Goal: Information Seeking & Learning: Learn about a topic

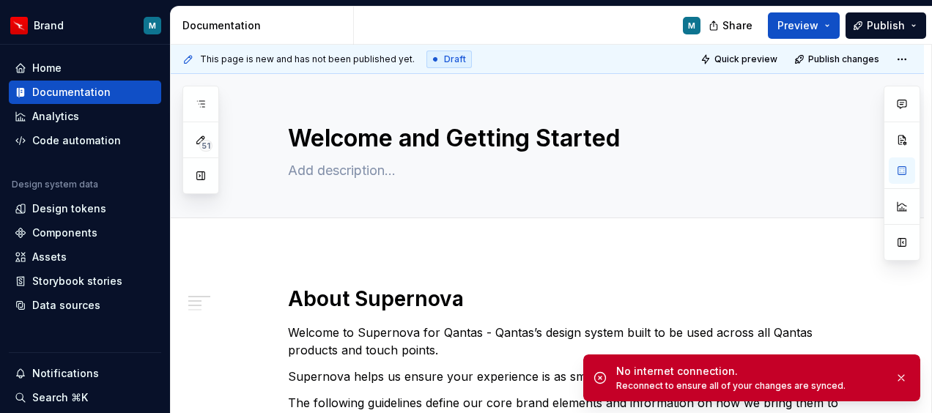
scroll to position [220, 0]
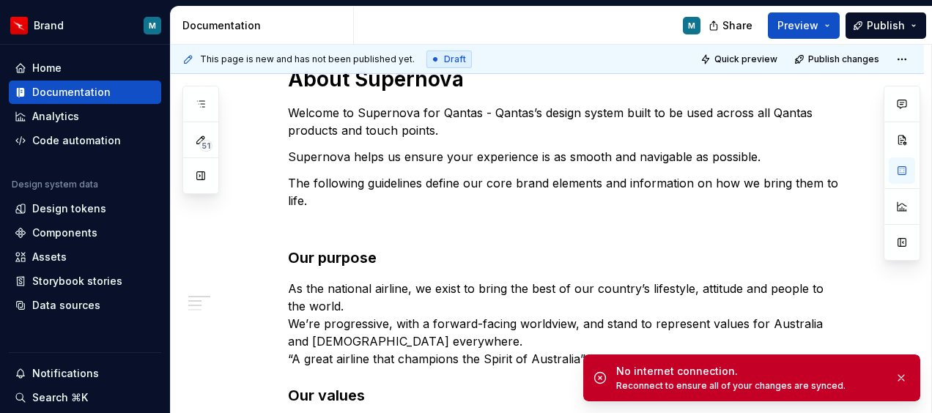
type textarea "*"
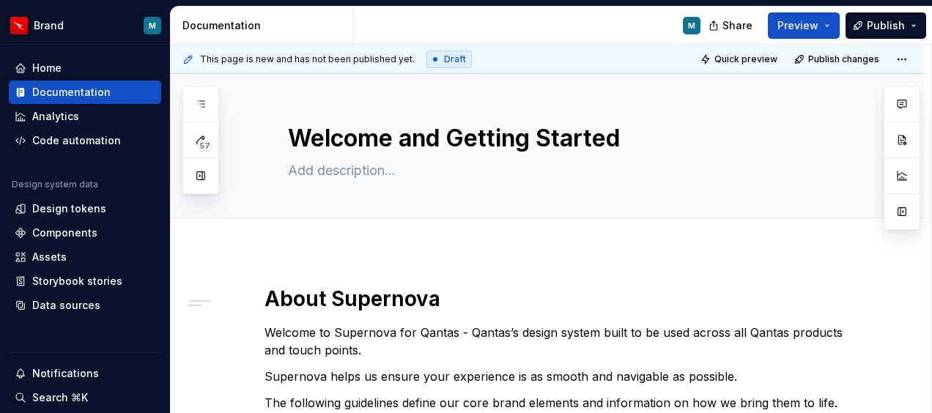
scroll to position [73, 0]
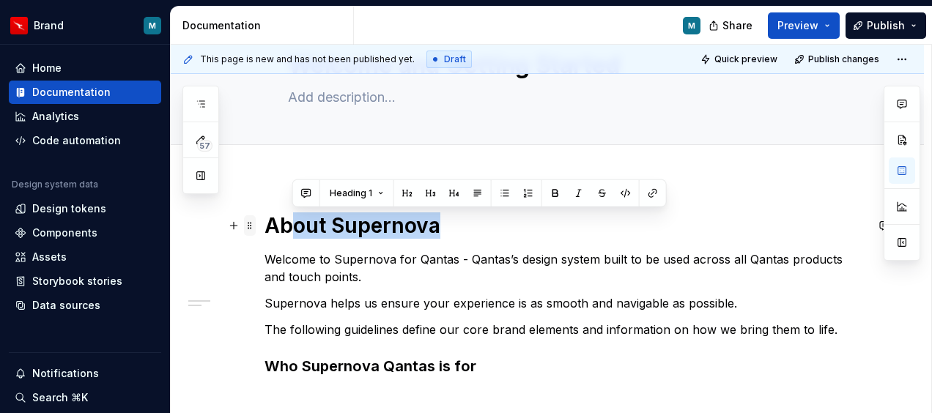
drag, startPoint x: 456, startPoint y: 223, endPoint x: 255, endPoint y: 224, distance: 201.5
click at [265, 224] on div "About Supernova Welcome to Supernova for Qantas - Qantas’s design system built …" at bounding box center [565, 317] width 601 height 211
click at [399, 227] on h1 "About Supernova" at bounding box center [565, 225] width 601 height 26
drag, startPoint x: 402, startPoint y: 229, endPoint x: 274, endPoint y: 230, distance: 128.2
click at [274, 230] on h1 "About Supernova" at bounding box center [565, 225] width 601 height 26
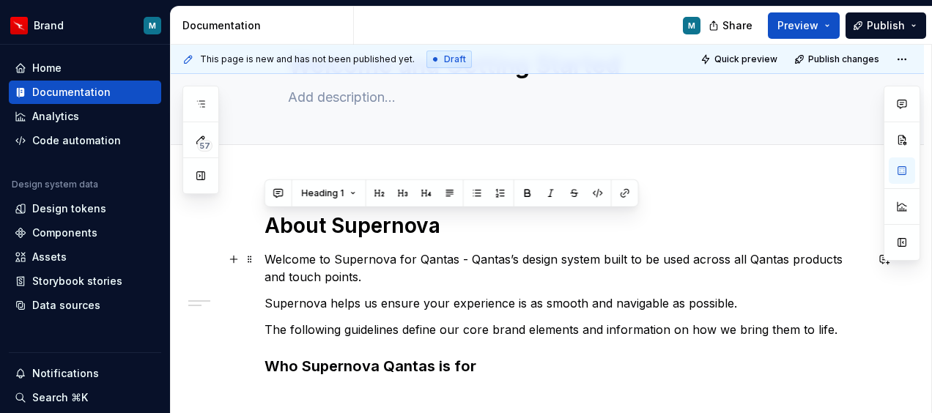
click at [401, 256] on p "Welcome to Supernova for Qantas - Qantas’s design system built to be used acros…" at bounding box center [565, 268] width 601 height 35
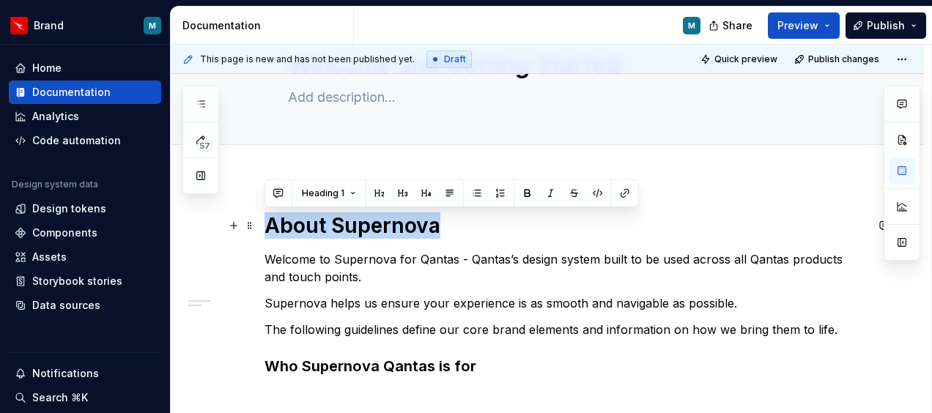
drag, startPoint x: 438, startPoint y: 226, endPoint x: 267, endPoint y: 226, distance: 170.7
click at [267, 226] on h1 "About Supernova" at bounding box center [565, 225] width 601 height 26
click at [901, 100] on icon "button" at bounding box center [902, 104] width 9 height 8
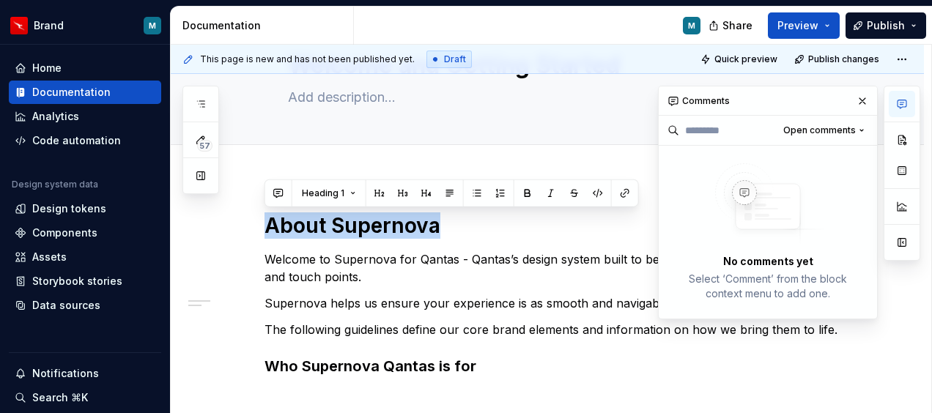
click at [791, 190] on img at bounding box center [767, 204] width 117 height 82
click at [750, 201] on img at bounding box center [767, 204] width 117 height 82
click at [278, 193] on button "button" at bounding box center [278, 193] width 21 height 21
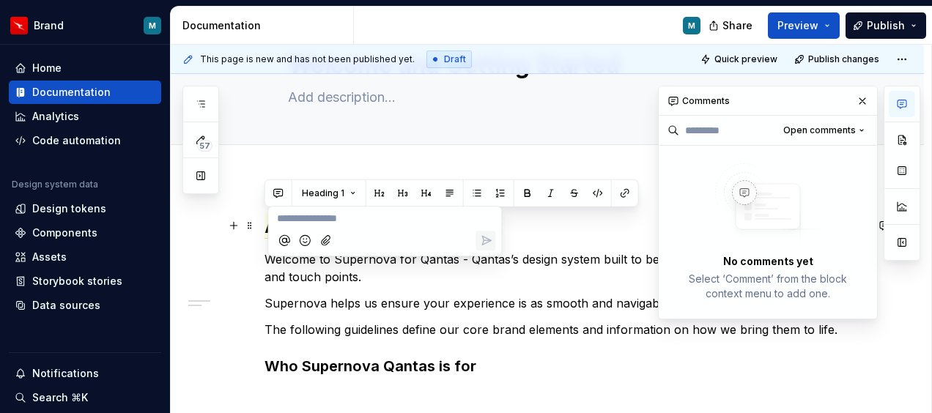
click at [357, 218] on p "**********" at bounding box center [384, 219] width 215 height 15
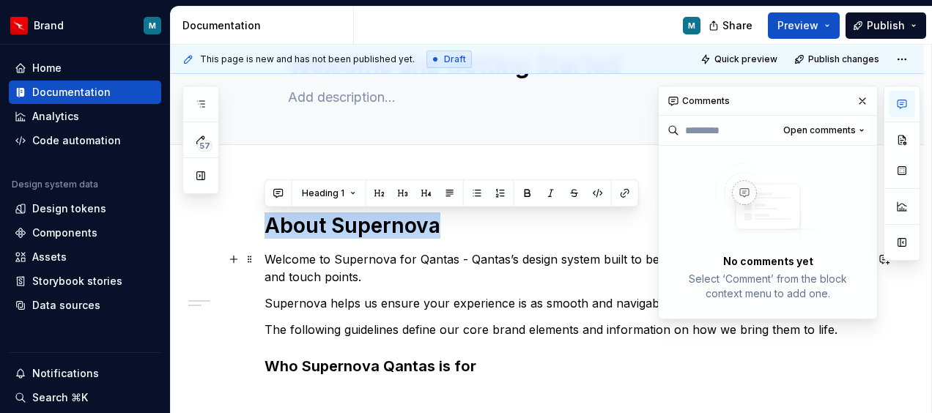
click at [404, 281] on p "Welcome to Supernova for Qantas - Qantas’s design system built to be used acros…" at bounding box center [565, 268] width 601 height 35
click at [862, 103] on button "button" at bounding box center [862, 101] width 21 height 21
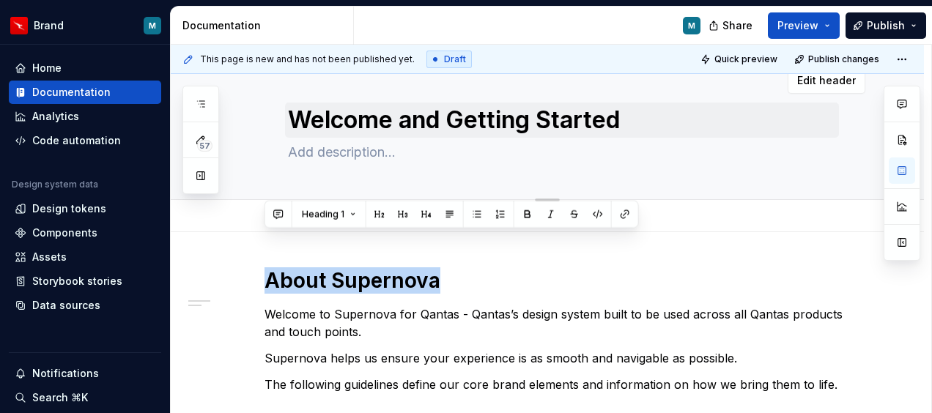
scroll to position [0, 0]
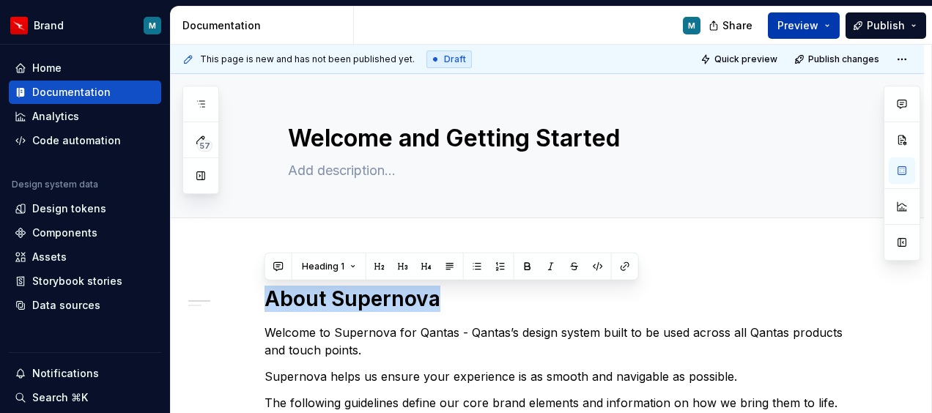
click at [818, 23] on span "Preview" at bounding box center [797, 25] width 41 height 15
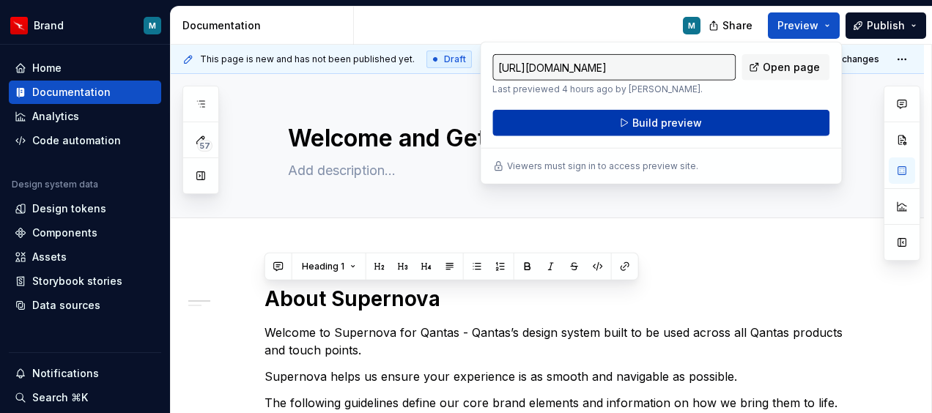
click at [651, 123] on span "Build preview" at bounding box center [667, 123] width 70 height 15
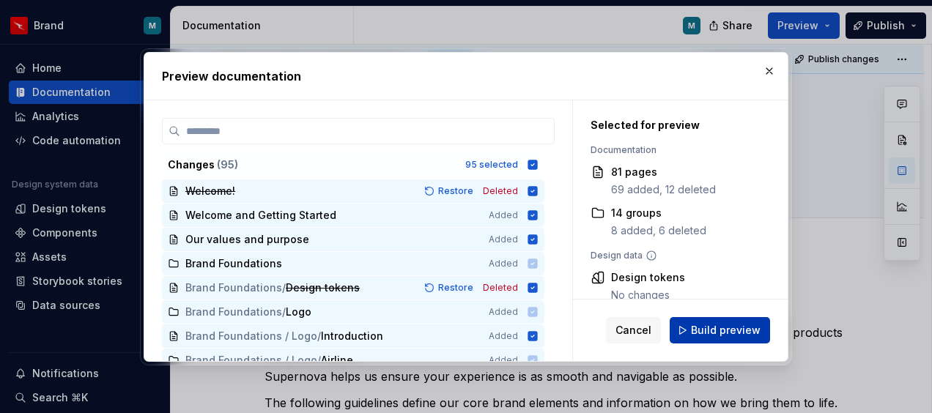
click at [711, 325] on span "Build preview" at bounding box center [726, 330] width 70 height 15
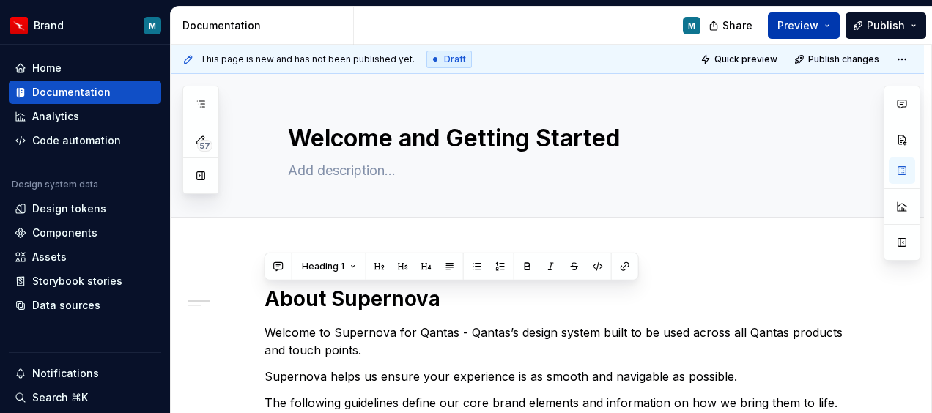
click at [826, 26] on button "Preview" at bounding box center [804, 25] width 72 height 26
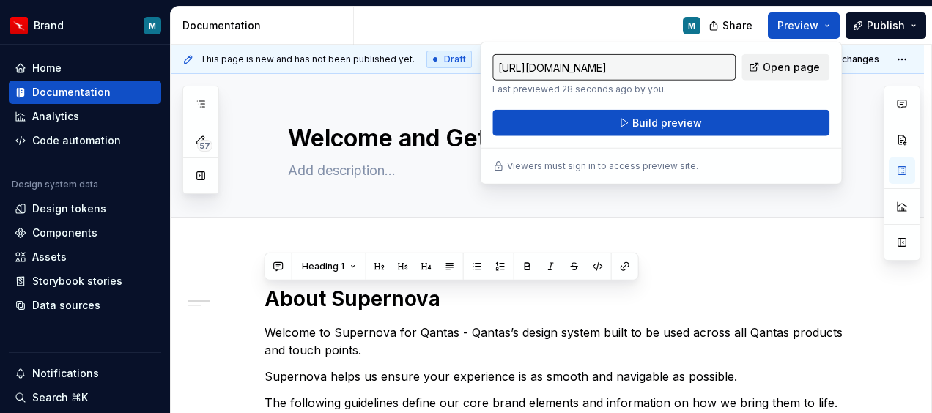
drag, startPoint x: 826, startPoint y: 26, endPoint x: 788, endPoint y: 66, distance: 55.5
click at [788, 66] on span "Open page" at bounding box center [791, 67] width 57 height 15
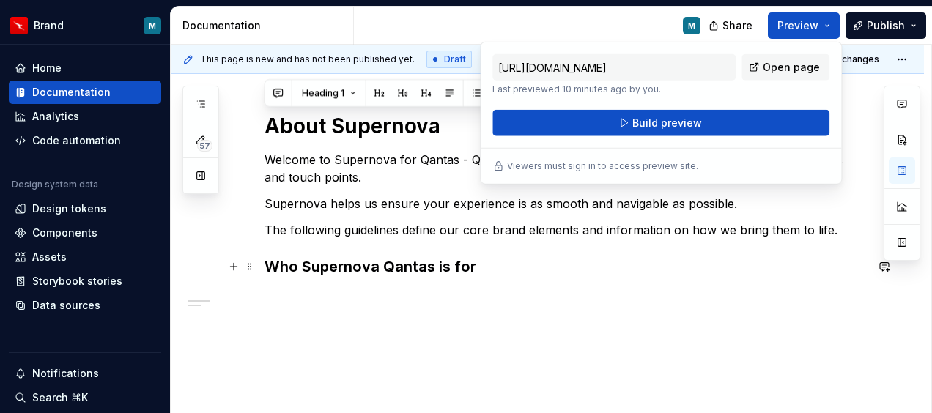
scroll to position [207, 0]
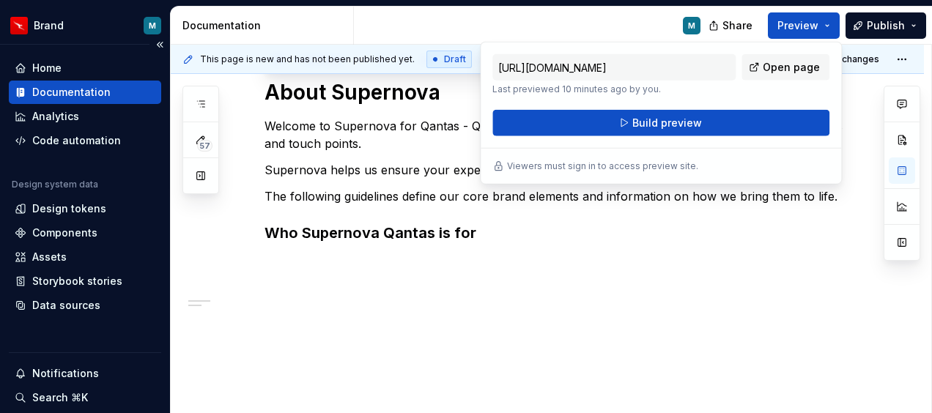
click at [72, 95] on div "Documentation" at bounding box center [71, 92] width 78 height 15
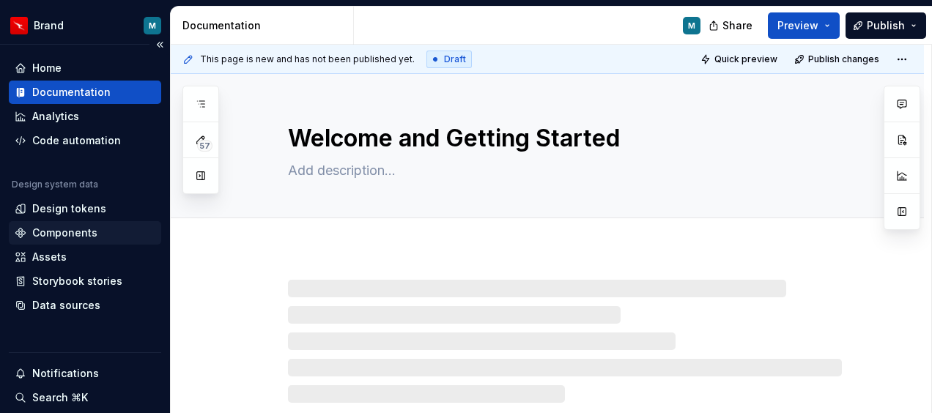
click at [78, 228] on div "Components" at bounding box center [64, 233] width 65 height 15
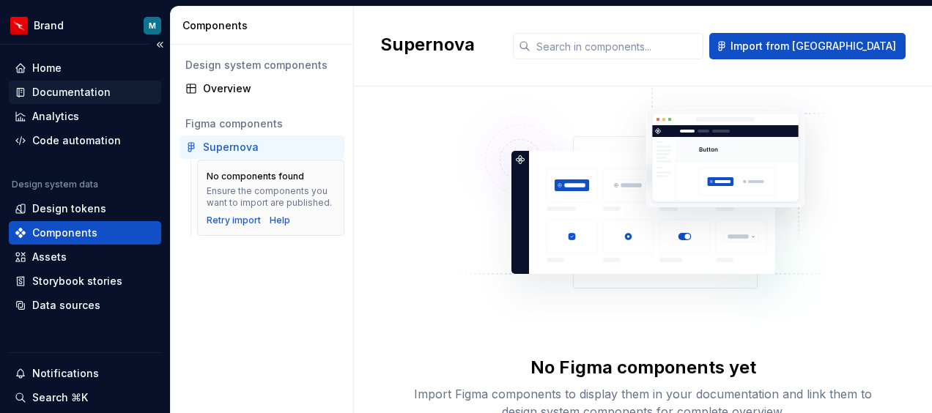
click at [81, 91] on div "Documentation" at bounding box center [71, 92] width 78 height 15
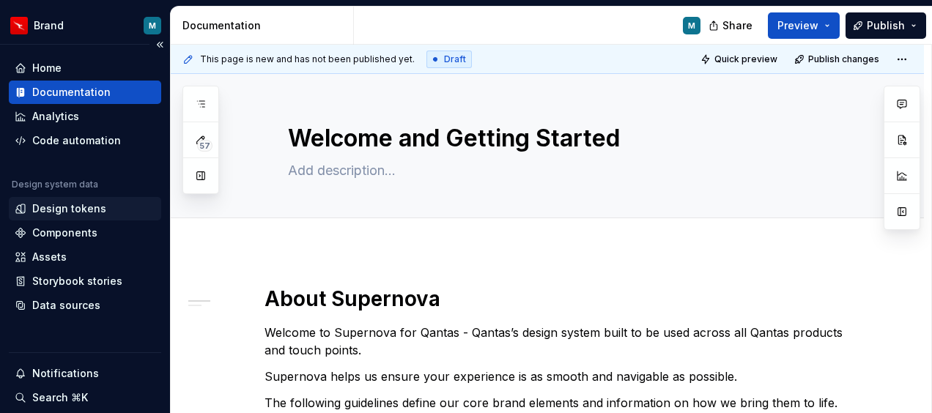
click at [78, 205] on div "Design tokens" at bounding box center [69, 208] width 74 height 15
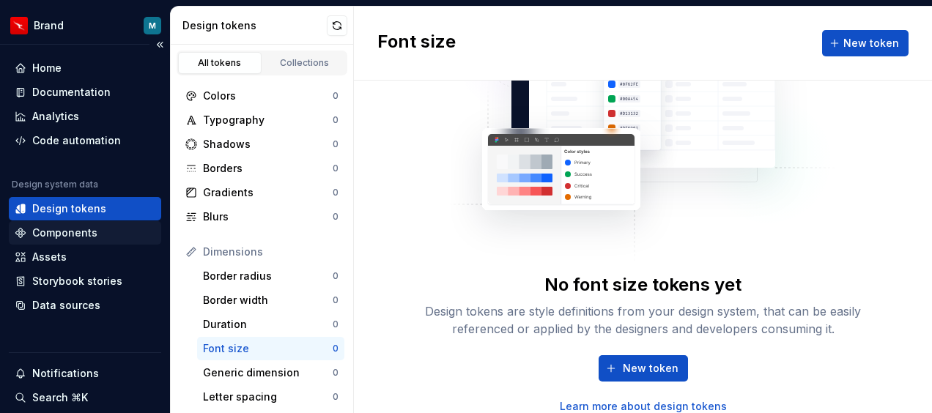
click at [55, 227] on div "Components" at bounding box center [64, 233] width 65 height 15
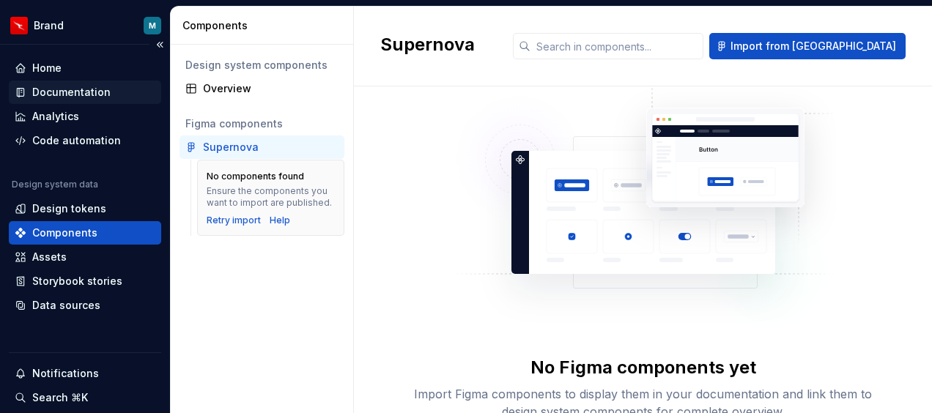
click at [57, 89] on div "Documentation" at bounding box center [71, 92] width 78 height 15
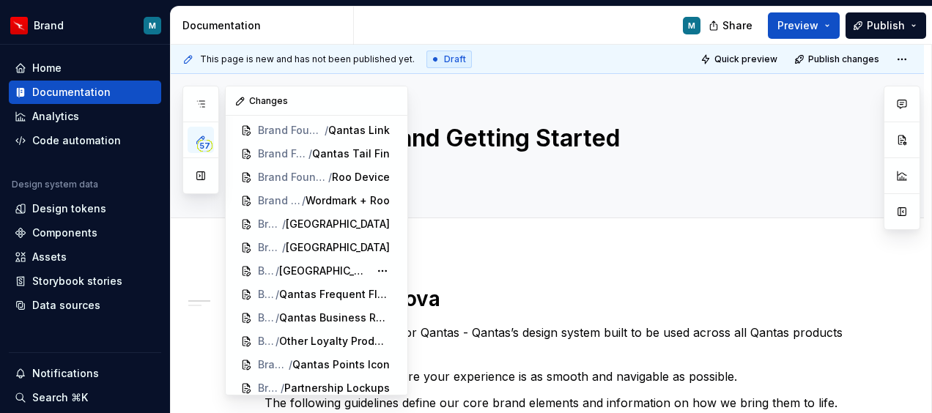
scroll to position [220, 0]
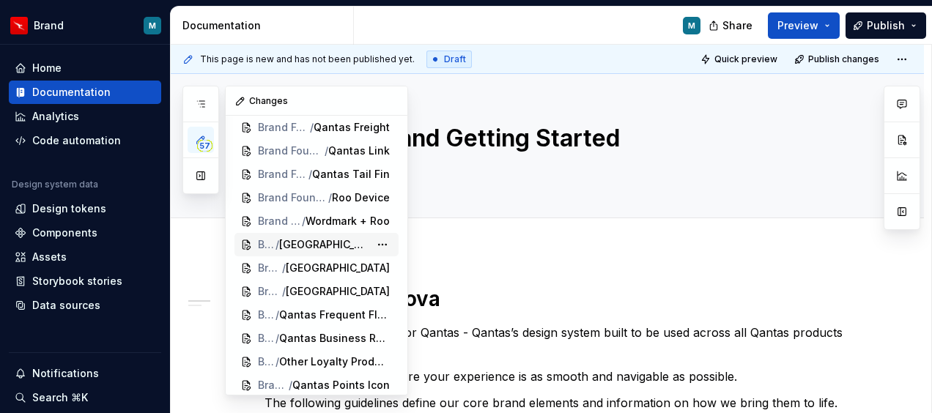
click at [275, 240] on span "Brand Foundations / Logo / Airline / Country Specific Logos" at bounding box center [267, 244] width 18 height 15
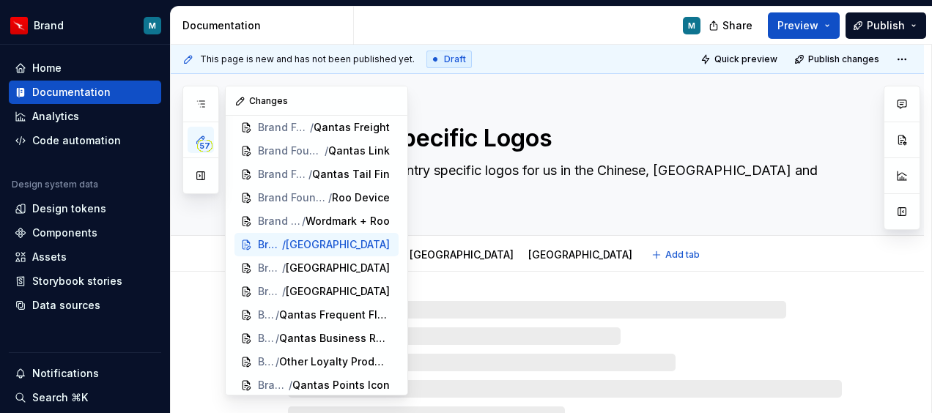
click at [557, 144] on textarea "Country Specific Logos" at bounding box center [562, 138] width 554 height 35
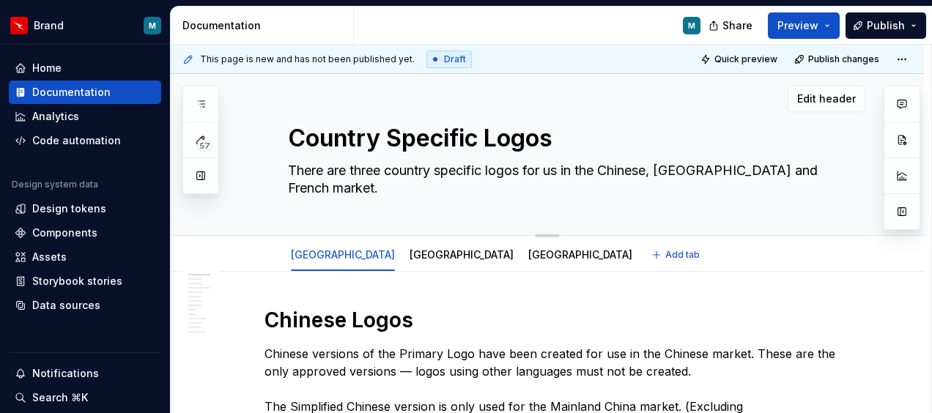
drag, startPoint x: 565, startPoint y: 169, endPoint x: 552, endPoint y: 169, distance: 13.2
click at [552, 169] on textarea "There are three country specific logos for us in the Chinese, New Zealand and F…" at bounding box center [562, 179] width 554 height 41
click at [570, 171] on textarea "There are three country specific logos for us in the Chinese, New Zealand and F…" at bounding box center [562, 179] width 554 height 41
click at [564, 171] on textarea "There are three country specific logos for us in the Chinese, New Zealand and F…" at bounding box center [562, 179] width 554 height 41
type textarea "*"
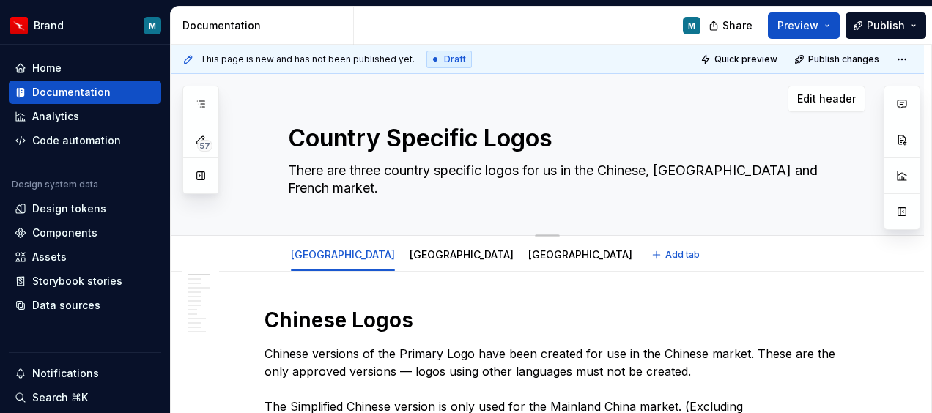
type textarea "There are three country specific logos for use in the Chinese, New Zealand and …"
click at [603, 179] on textarea "There are three country specific logos for use in the Chinese, New Zealand and …" at bounding box center [562, 179] width 554 height 41
type textarea "*"
type textarea "There are three country specific logos for use in the Chinese, New Zealand and …"
click at [571, 168] on textarea "There are three country specific logos for use in the Chinese, New Zealand and …" at bounding box center [562, 179] width 554 height 41
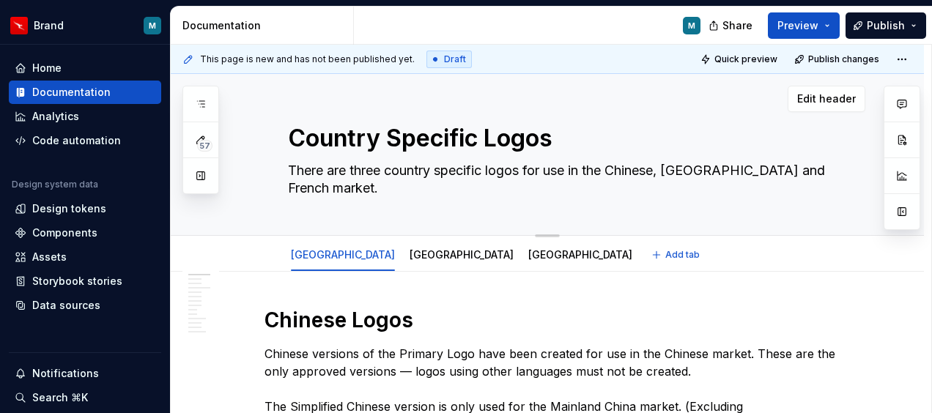
drag, startPoint x: 574, startPoint y: 170, endPoint x: 552, endPoint y: 171, distance: 21.3
click at [552, 171] on textarea "There are three country specific logos for use in the Chinese, New Zealand and …" at bounding box center [562, 179] width 554 height 41
drag, startPoint x: 563, startPoint y: 173, endPoint x: 511, endPoint y: 179, distance: 51.6
click at [494, 182] on textarea "There are three country specific logos for use in the Chinese, New Zealand and …" at bounding box center [562, 179] width 554 height 41
click at [554, 167] on textarea "There are three country specific logos for use in the Chinese, New Zealand and …" at bounding box center [562, 179] width 554 height 41
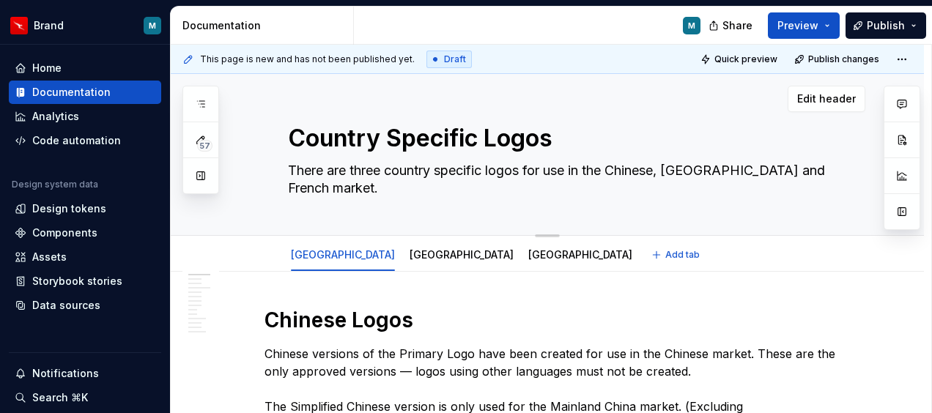
click at [487, 199] on textarea "There are three country specific logos for use in the Chinese, New Zealand and …" at bounding box center [562, 179] width 554 height 41
click at [553, 167] on textarea "There are three country specific logos for use in the Chinese, New Zealand and …" at bounding box center [562, 179] width 554 height 41
click at [528, 160] on textarea "There are three country specific logos for use in the Chinese, New Zealand and …" at bounding box center [562, 179] width 554 height 41
click at [530, 142] on textarea "Country Specific Logos" at bounding box center [562, 138] width 554 height 35
drag, startPoint x: 560, startPoint y: 137, endPoint x: 286, endPoint y: 130, distance: 274.1
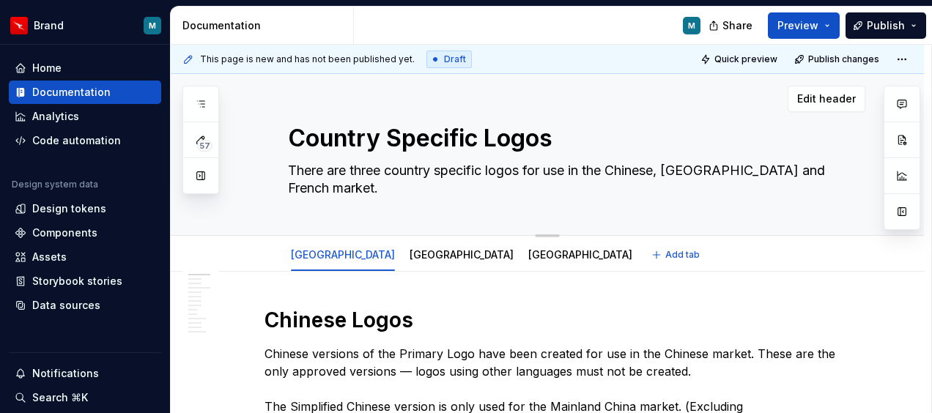
click at [286, 130] on textarea "Country Specific Logos" at bounding box center [562, 138] width 554 height 35
drag, startPoint x: 322, startPoint y: 133, endPoint x: 311, endPoint y: 171, distance: 38.9
click at [311, 173] on textarea "There are three country specific logos for use in the Chinese, New Zealand and …" at bounding box center [562, 179] width 554 height 41
click at [312, 139] on textarea "Country Specific Logos" at bounding box center [562, 138] width 554 height 35
click at [371, 182] on textarea "There are three country specific logos for use in the Chinese, New Zealand and …" at bounding box center [562, 179] width 554 height 41
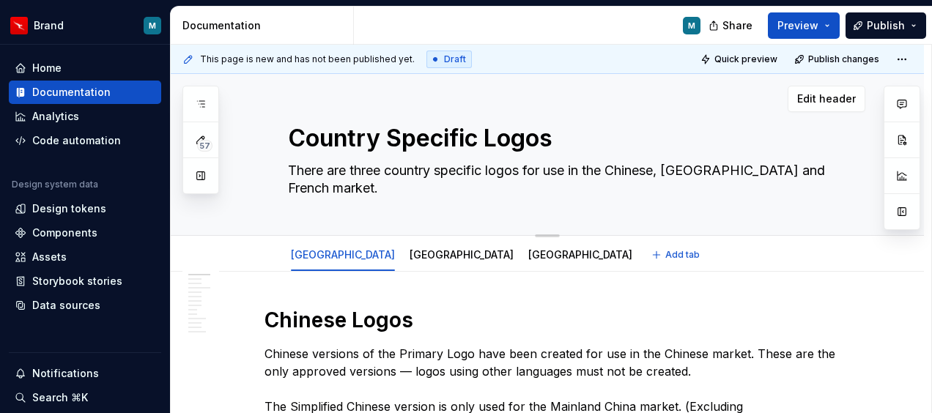
click at [553, 185] on textarea "There are three country specific logos for use in the Chinese, New Zealand and …" at bounding box center [562, 179] width 554 height 41
click at [572, 175] on textarea "There are three country specific logos for use in the Chinese, New Zealand and …" at bounding box center [562, 179] width 554 height 41
click at [614, 176] on textarea "There are three country specific logos for use in the Chinese, New Zealand and …" at bounding box center [562, 179] width 554 height 41
drag, startPoint x: 656, startPoint y: 170, endPoint x: 515, endPoint y: 171, distance: 140.7
click at [515, 171] on textarea "There are three country specific logos for use in the Chinese, New Zealand and …" at bounding box center [562, 179] width 554 height 41
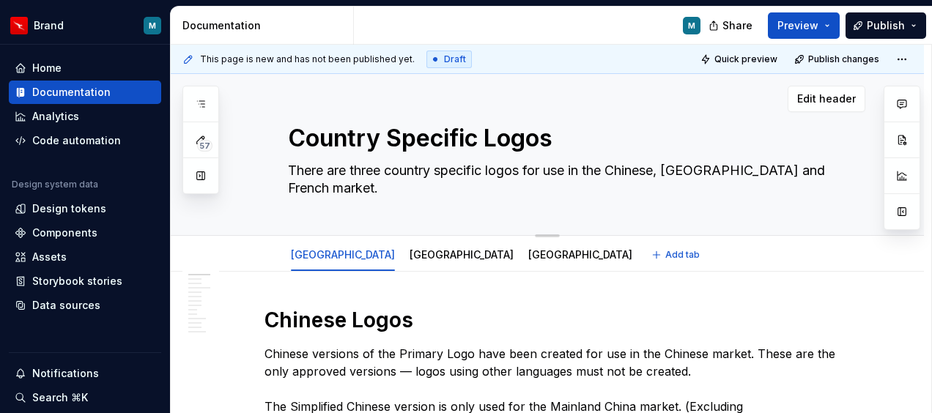
drag, startPoint x: 525, startPoint y: 171, endPoint x: 498, endPoint y: 184, distance: 29.5
click at [498, 184] on textarea "There are three country specific logos for use in the Chinese, New Zealand and …" at bounding box center [562, 179] width 554 height 41
drag, startPoint x: 650, startPoint y: 167, endPoint x: 549, endPoint y: 167, distance: 101.1
click at [549, 167] on textarea "There are three country specific logos for use in the Chinese, New Zealand and …" at bounding box center [562, 179] width 554 height 41
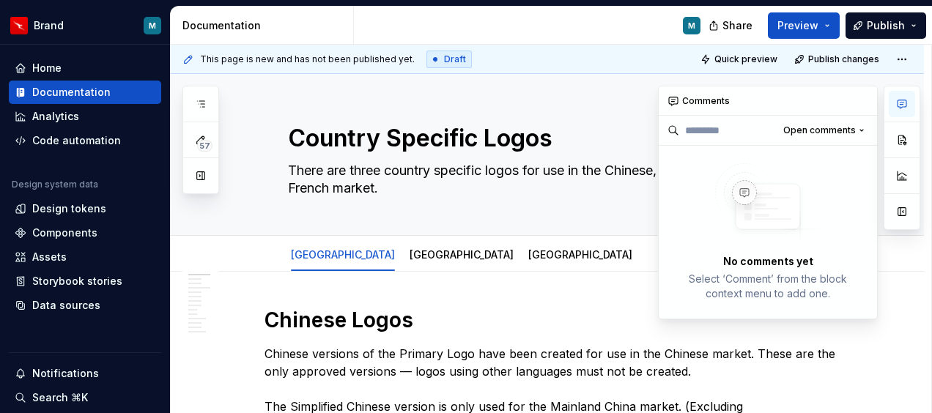
click at [903, 106] on icon "button" at bounding box center [902, 104] width 9 height 8
click at [550, 205] on div "Country Specific Logos There are three country specific logos for use in the Ch…" at bounding box center [565, 154] width 554 height 161
click at [554, 176] on textarea "There are three country specific logos for use in the Chinese, New Zealand and …" at bounding box center [562, 179] width 554 height 41
click at [563, 174] on textarea "There are three country specific logos for use in the Chinese, New Zealand and …" at bounding box center [562, 179] width 554 height 41
click at [859, 98] on button "button" at bounding box center [862, 101] width 21 height 21
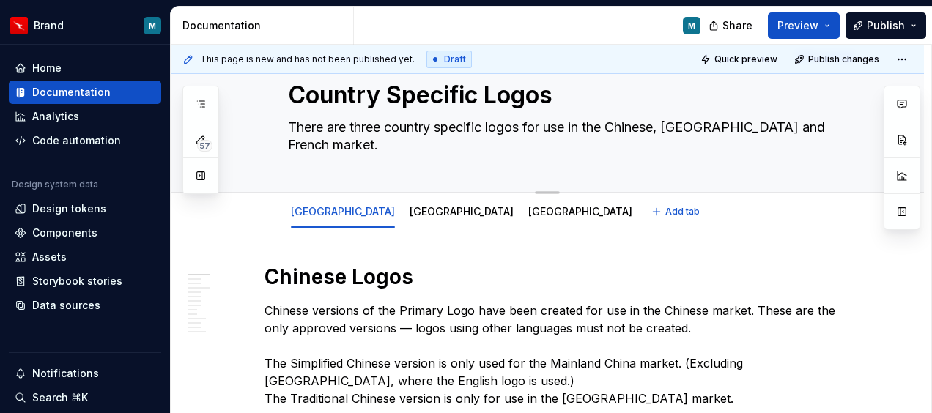
scroll to position [73, 0]
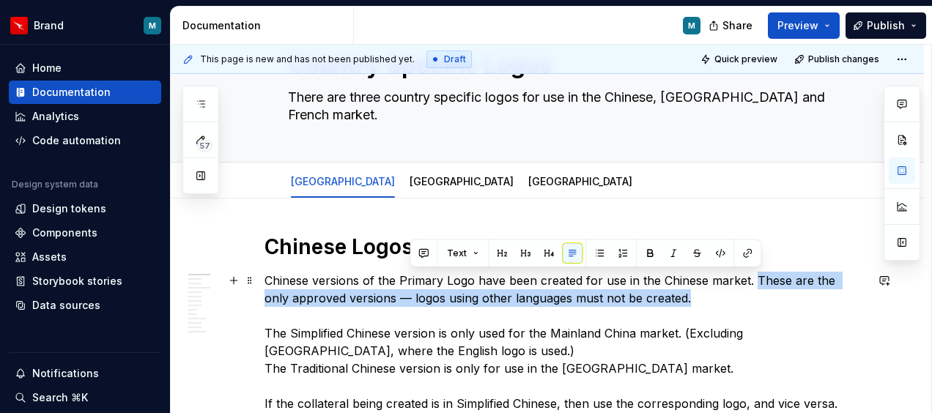
drag, startPoint x: 683, startPoint y: 300, endPoint x: 753, endPoint y: 279, distance: 73.3
click at [753, 279] on p "Chinese versions of the Primary Logo have been created for use in the Chinese m…" at bounding box center [565, 386] width 601 height 229
click at [410, 185] on link "[GEOGRAPHIC_DATA]" at bounding box center [462, 181] width 104 height 12
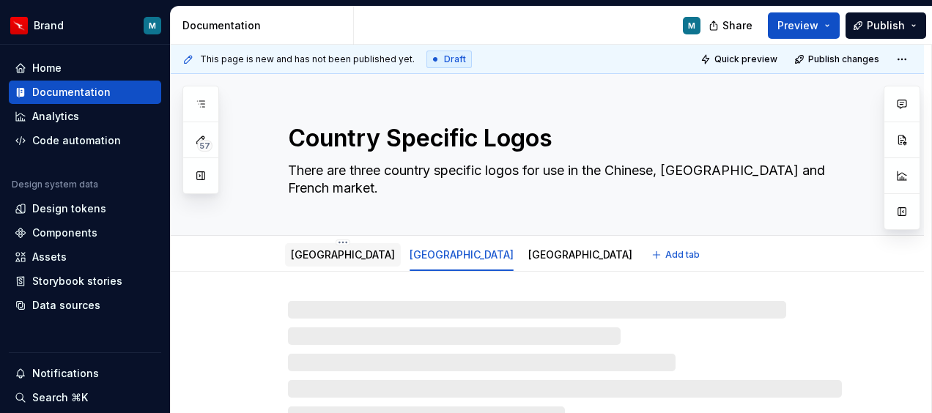
click at [308, 253] on link "[GEOGRAPHIC_DATA]" at bounding box center [343, 254] width 104 height 12
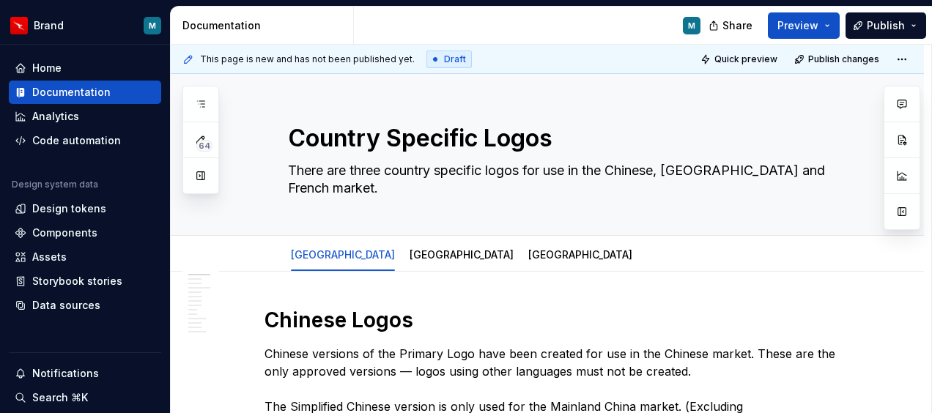
type textarea "*"
